Goal: Task Accomplishment & Management: Use online tool/utility

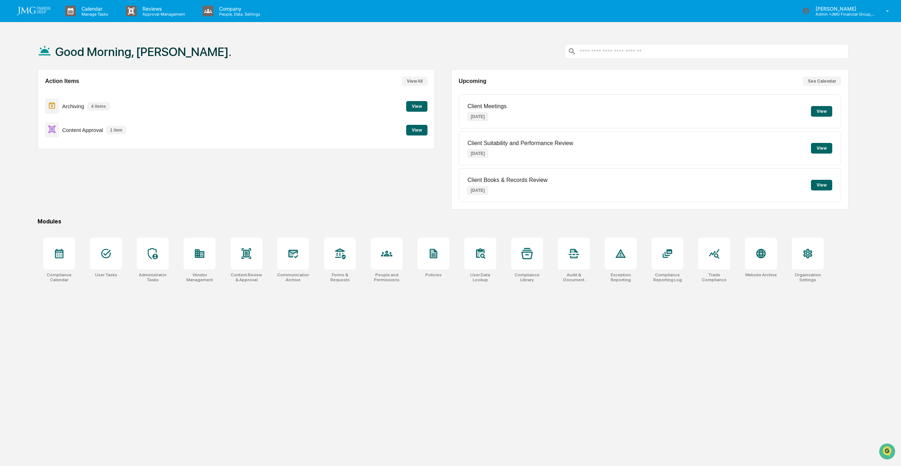
click at [425, 129] on button "View" at bounding box center [416, 130] width 21 height 11
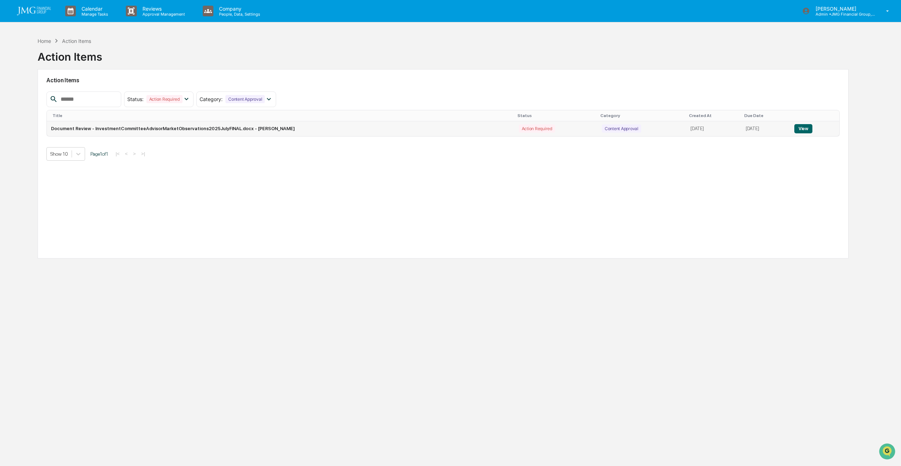
click at [802, 128] on button "View" at bounding box center [803, 128] width 18 height 9
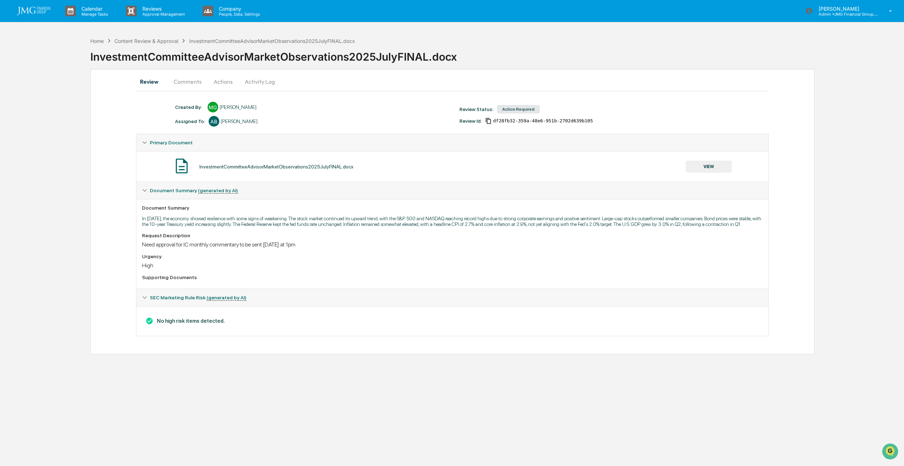
click at [718, 165] on button "VIEW" at bounding box center [709, 167] width 46 height 12
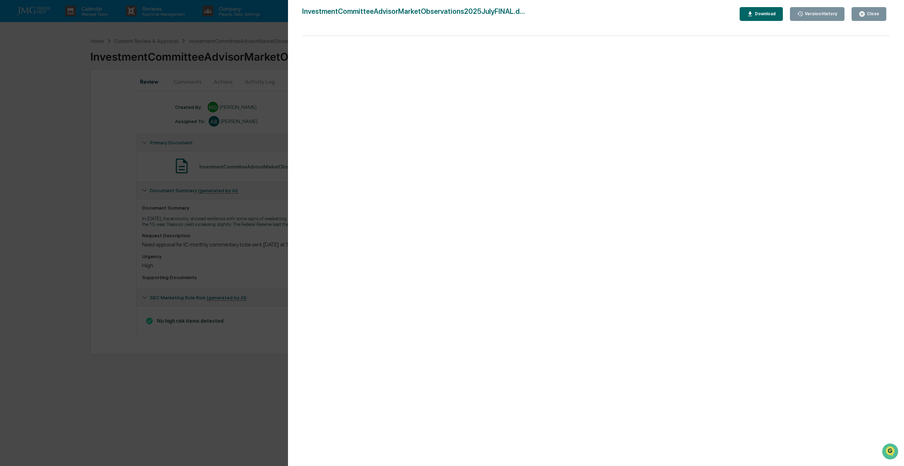
click at [875, 14] on div "Close" at bounding box center [873, 13] width 14 height 5
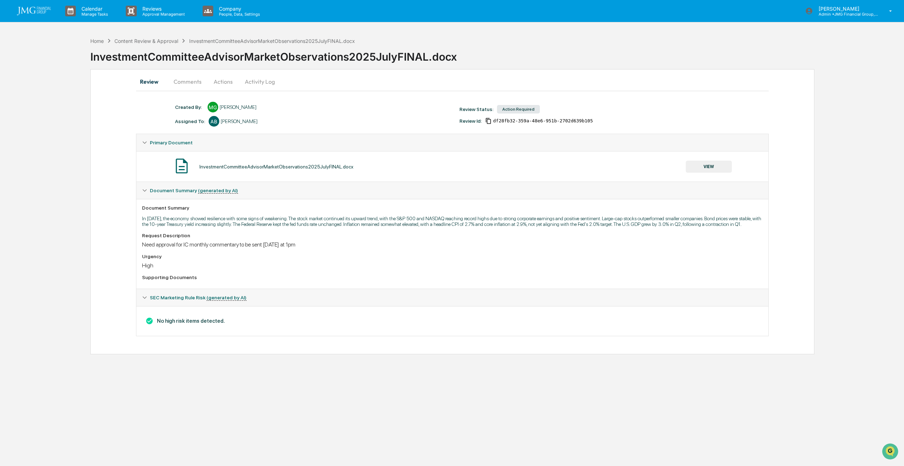
click at [225, 85] on button "Actions" at bounding box center [223, 81] width 32 height 17
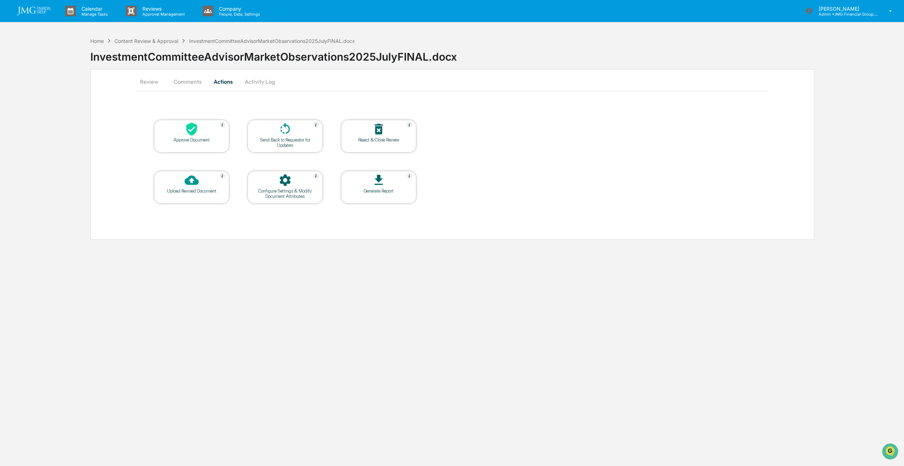
click at [201, 133] on div at bounding box center [191, 129] width 71 height 15
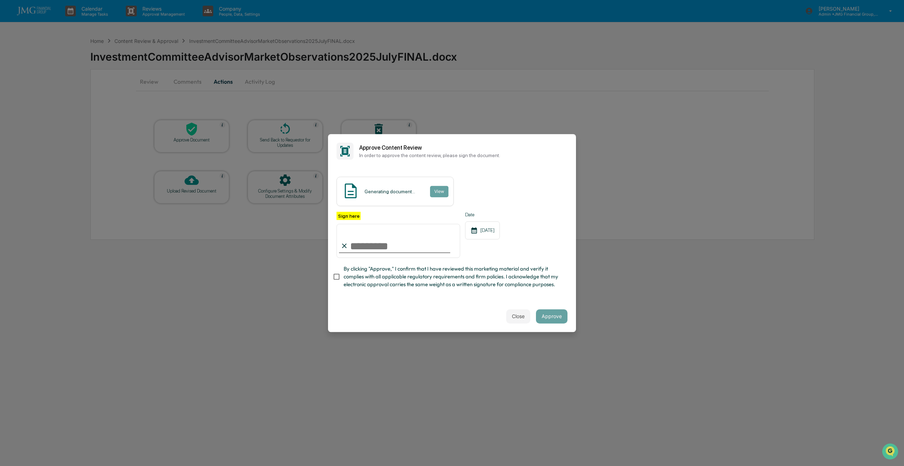
click at [387, 247] on input "Sign here" at bounding box center [399, 241] width 124 height 34
type input "**********"
click at [521, 314] on button "Close" at bounding box center [518, 316] width 24 height 14
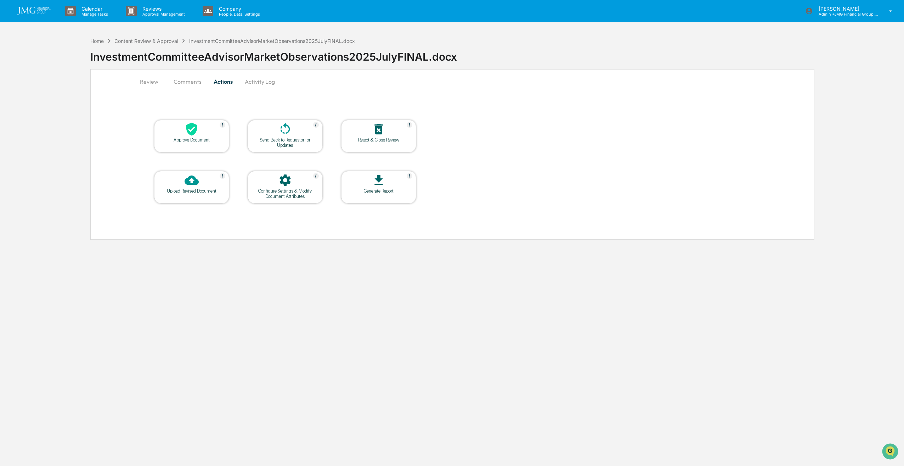
click at [180, 83] on button "Comments" at bounding box center [187, 81] width 39 height 17
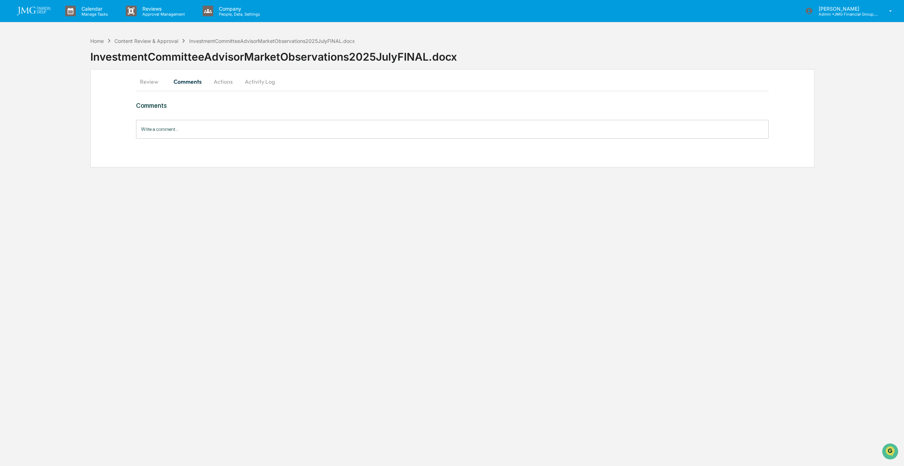
click at [156, 83] on button "Review" at bounding box center [152, 81] width 32 height 17
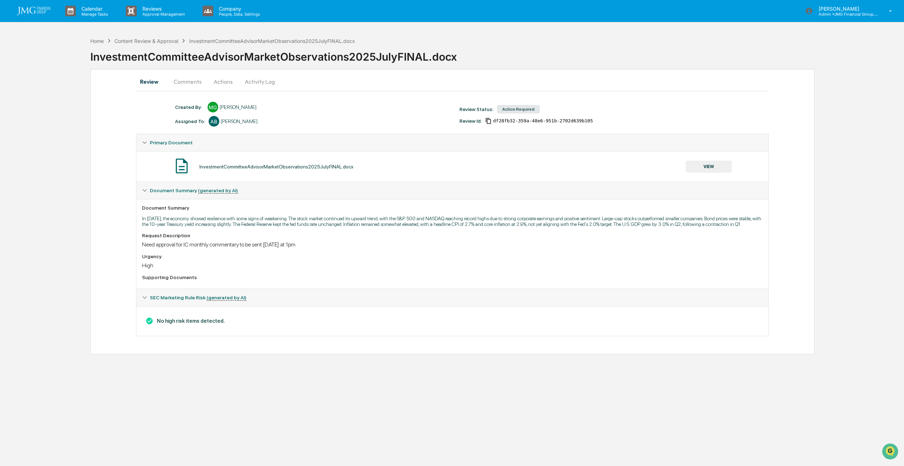
click at [701, 167] on button "VIEW" at bounding box center [709, 167] width 46 height 12
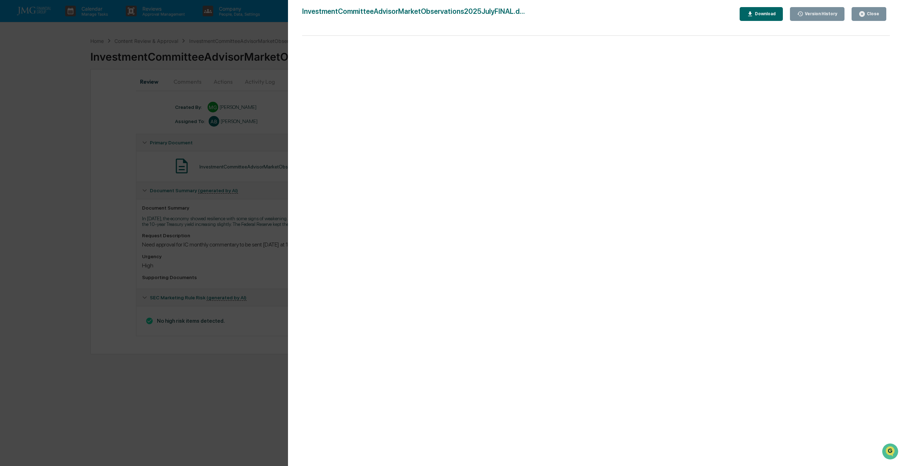
click at [875, 15] on div "Close" at bounding box center [873, 13] width 14 height 5
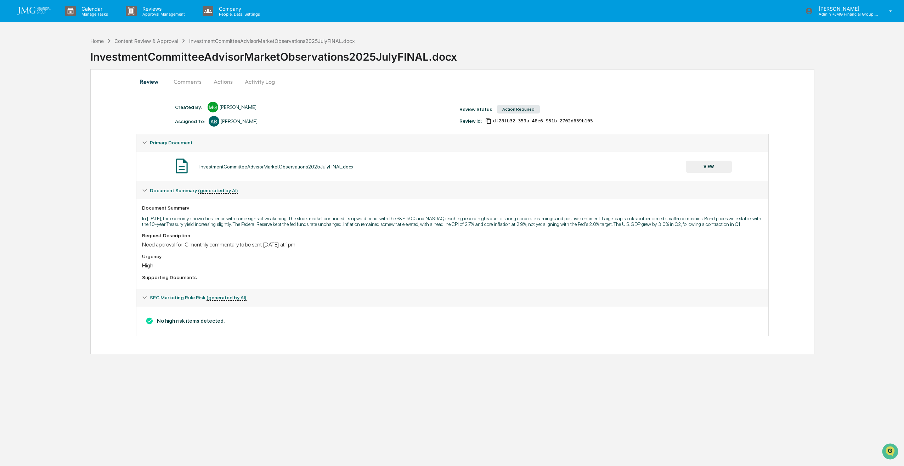
click at [220, 85] on button "Actions" at bounding box center [223, 81] width 32 height 17
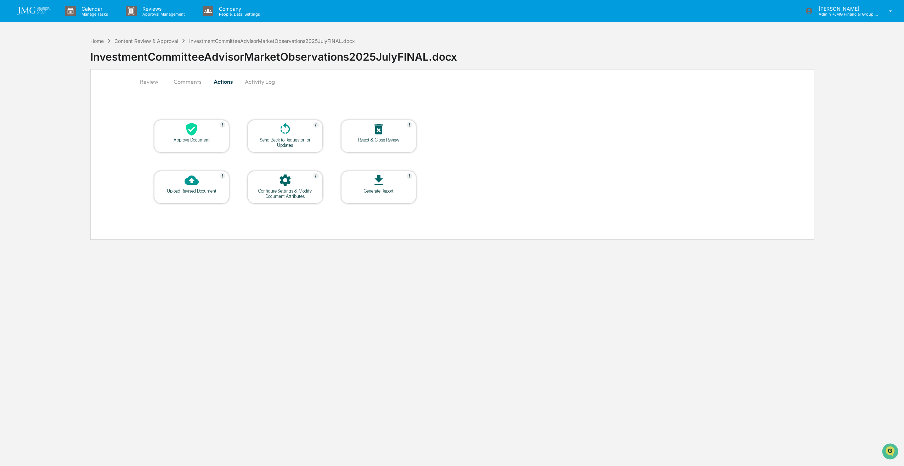
click at [195, 131] on icon at bounding box center [191, 129] width 11 height 13
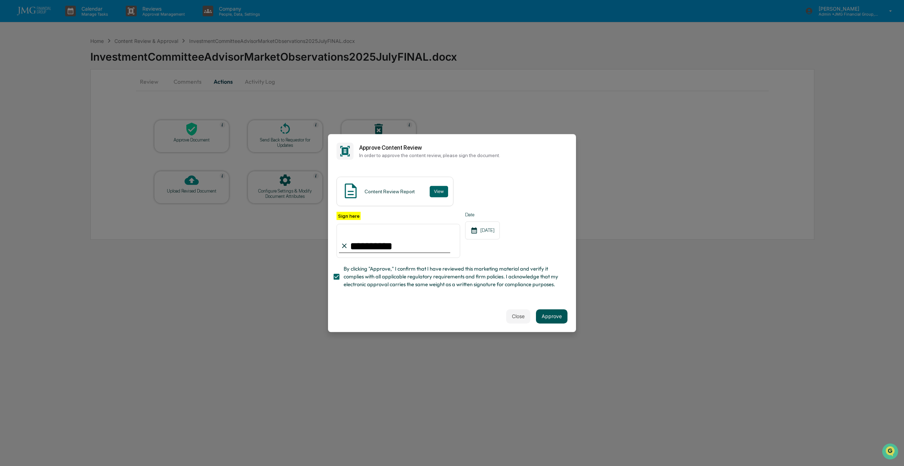
click at [547, 315] on button "Approve" at bounding box center [552, 316] width 32 height 14
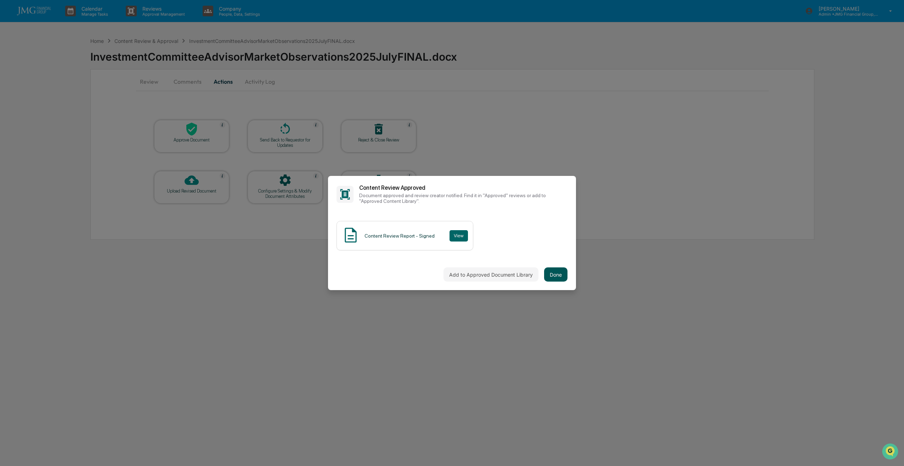
click at [554, 273] on button "Done" at bounding box center [555, 274] width 23 height 14
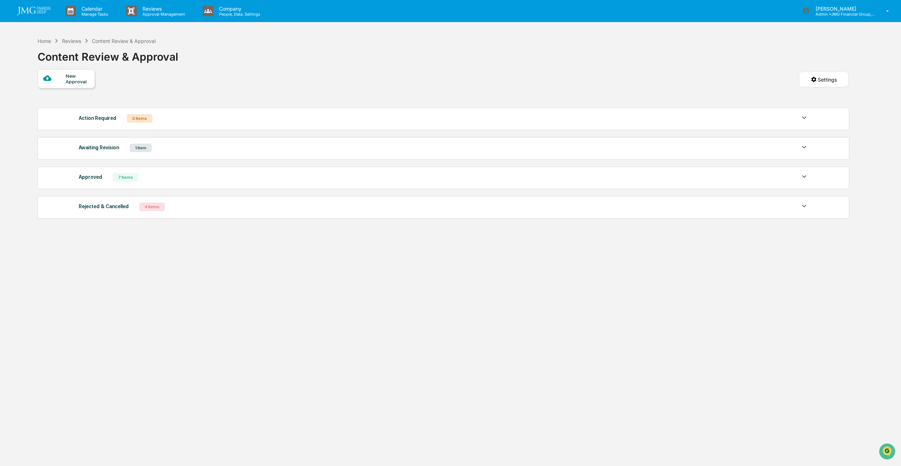
click at [36, 4] on link at bounding box center [38, 11] width 43 height 22
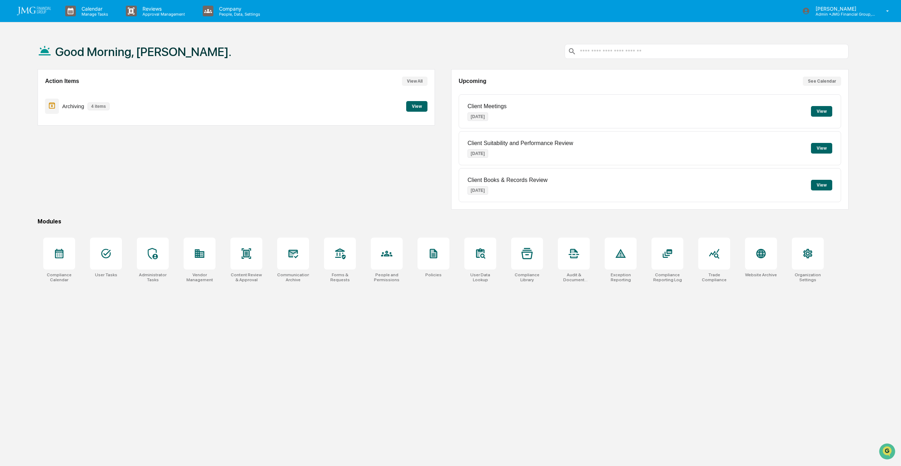
click at [417, 110] on button "View" at bounding box center [416, 106] width 21 height 11
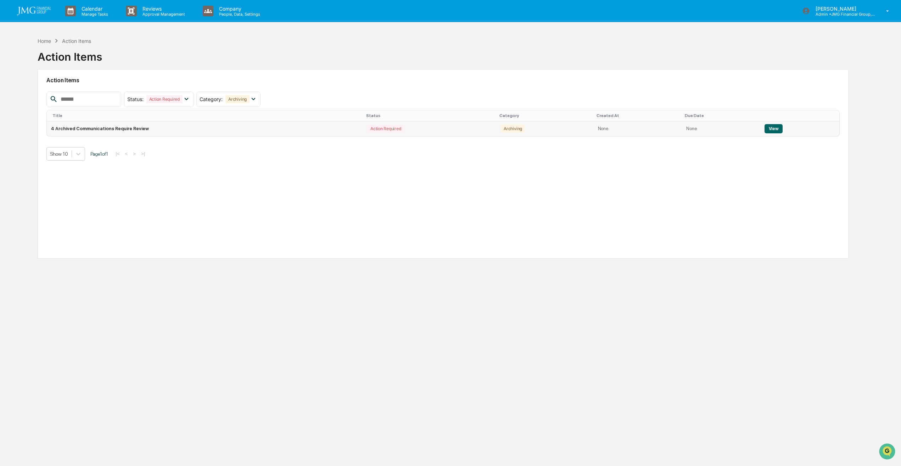
click at [773, 129] on button "View" at bounding box center [773, 128] width 18 height 9
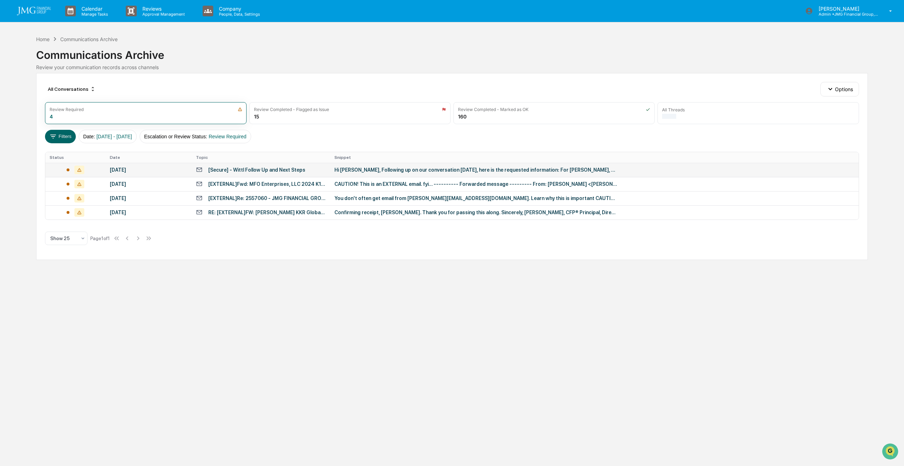
click at [449, 169] on div "Hi [PERSON_NAME], Following up on our conversation [DATE], here is the requeste…" at bounding box center [476, 170] width 283 height 6
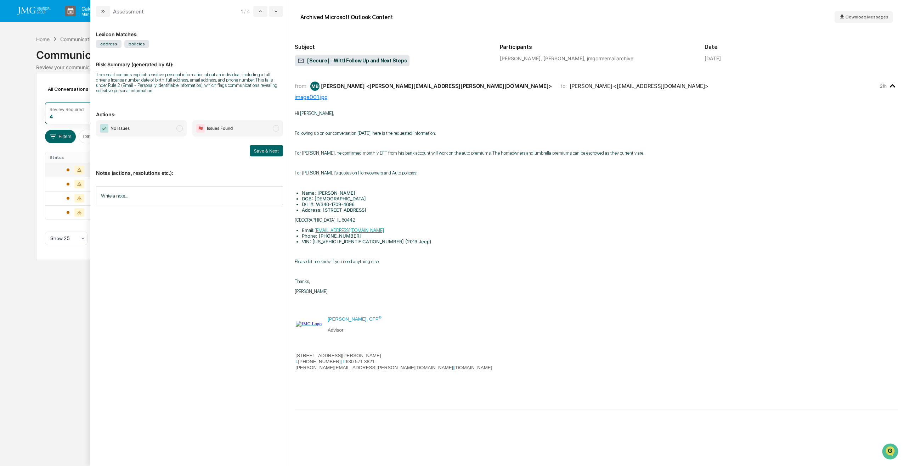
click at [274, 128] on span "modal" at bounding box center [276, 128] width 6 height 6
click at [201, 202] on input "Write a note..." at bounding box center [189, 195] width 187 height 19
click at [274, 253] on button "Save" at bounding box center [273, 253] width 19 height 11
click at [872, 17] on span "Download Messages" at bounding box center [867, 17] width 43 height 5
drag, startPoint x: 262, startPoint y: 152, endPoint x: 226, endPoint y: 163, distance: 37.2
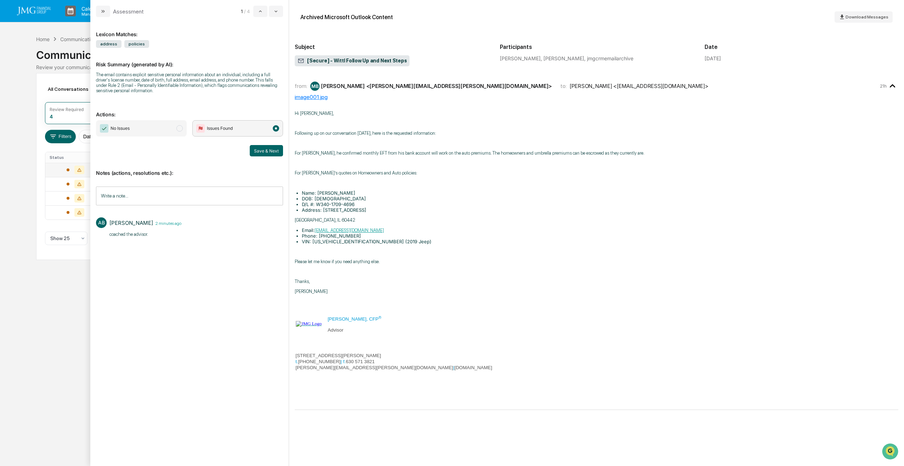
click at [226, 163] on div "Lexicon Matches: address policies Risk Summary (generated by AI): The email con…" at bounding box center [189, 237] width 187 height 428
click at [260, 151] on button "Save & Next" at bounding box center [266, 150] width 33 height 11
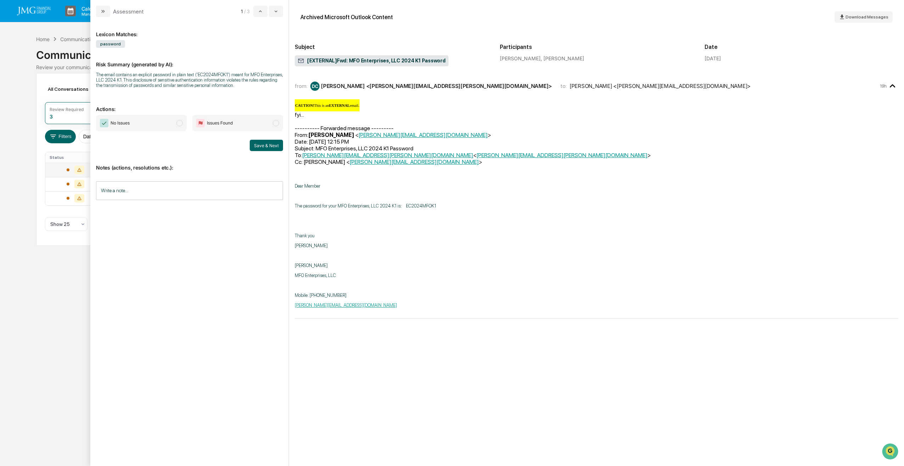
click at [175, 122] on span "No Issues" at bounding box center [141, 123] width 91 height 16
click at [264, 146] on button "Save & Next" at bounding box center [266, 145] width 33 height 11
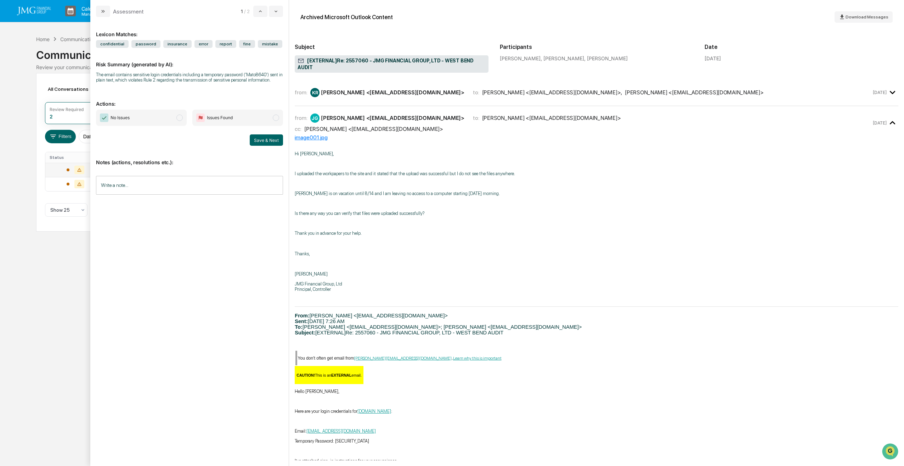
click at [273, 118] on span "modal" at bounding box center [276, 117] width 6 height 6
click at [268, 141] on button "Save & Next" at bounding box center [266, 139] width 33 height 11
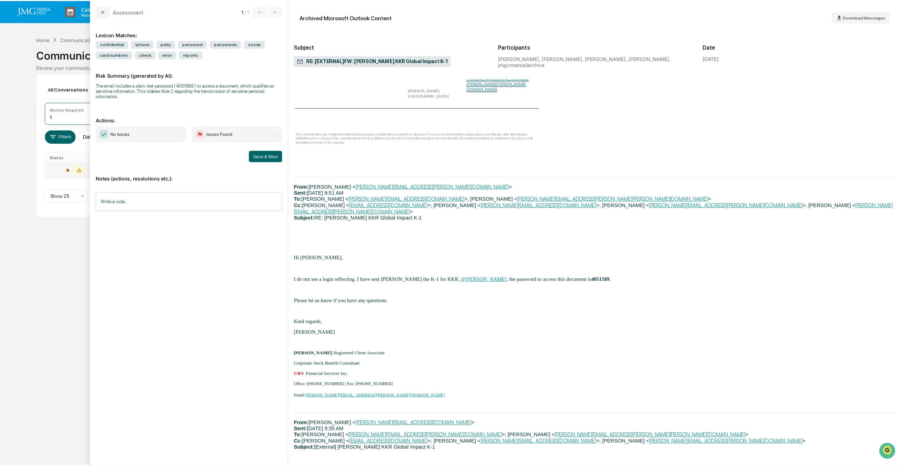
scroll to position [452, 0]
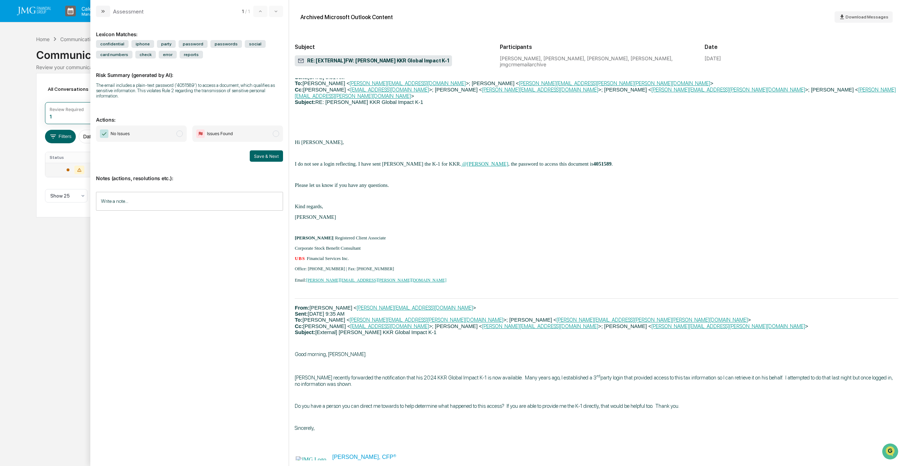
click at [227, 131] on span "Issues Found" at bounding box center [220, 133] width 26 height 7
click at [164, 137] on span "No Issues" at bounding box center [141, 133] width 91 height 16
click at [255, 158] on button "Save & Next" at bounding box center [266, 155] width 33 height 11
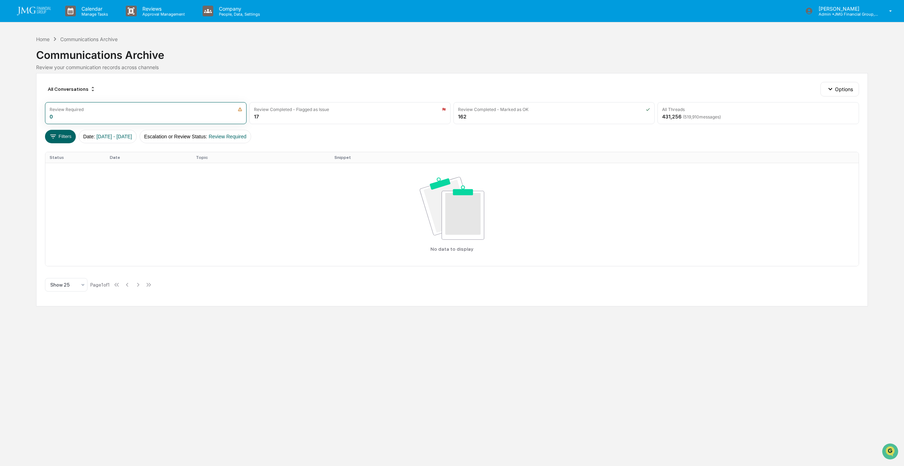
click at [37, 5] on link at bounding box center [38, 11] width 43 height 22
